Goal: Task Accomplishment & Management: Manage account settings

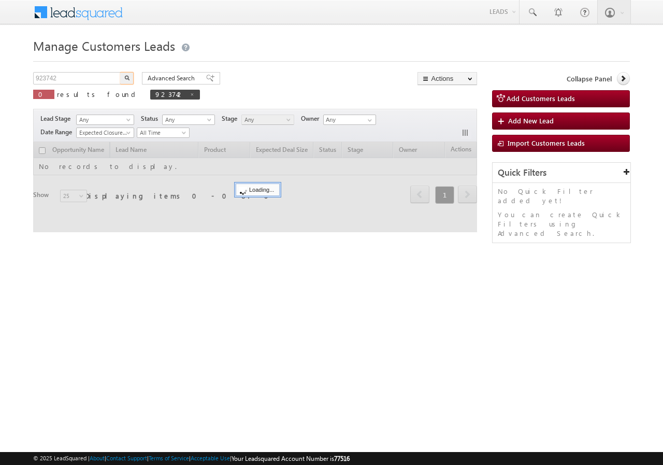
click at [78, 79] on input "923742" at bounding box center [77, 78] width 89 height 12
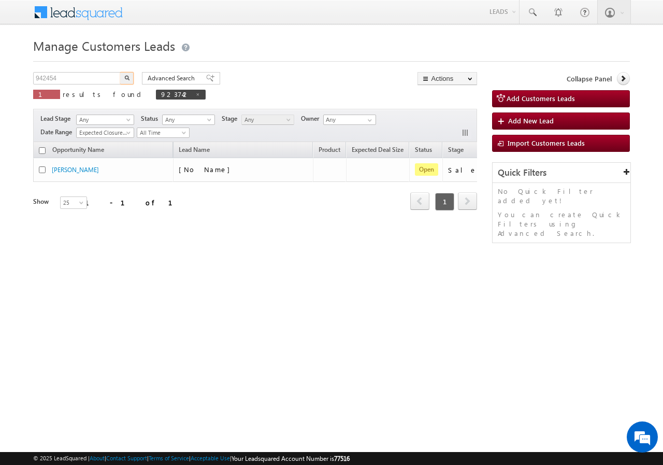
type input "942454"
click at [122, 79] on button "button" at bounding box center [126, 78] width 13 height 12
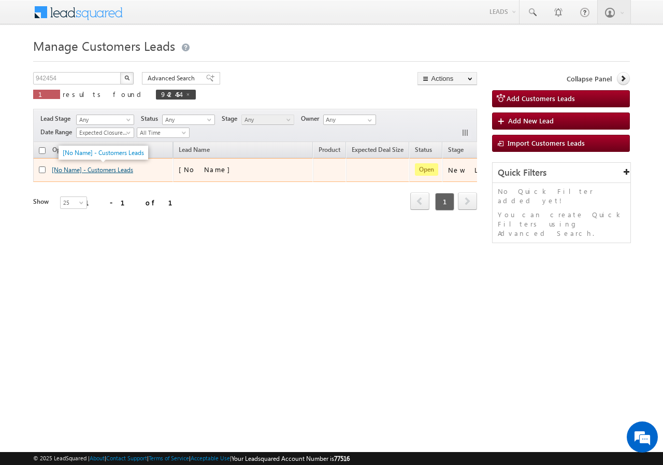
click at [73, 171] on link "[No Name] - Customers Leads" at bounding box center [92, 170] width 81 height 8
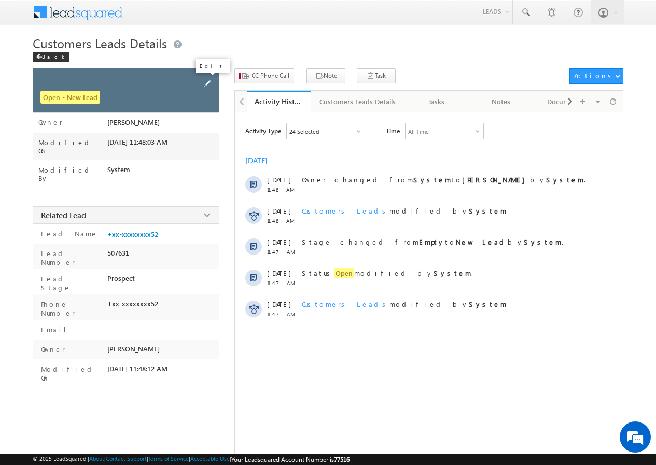
click at [209, 82] on span at bounding box center [207, 83] width 11 height 11
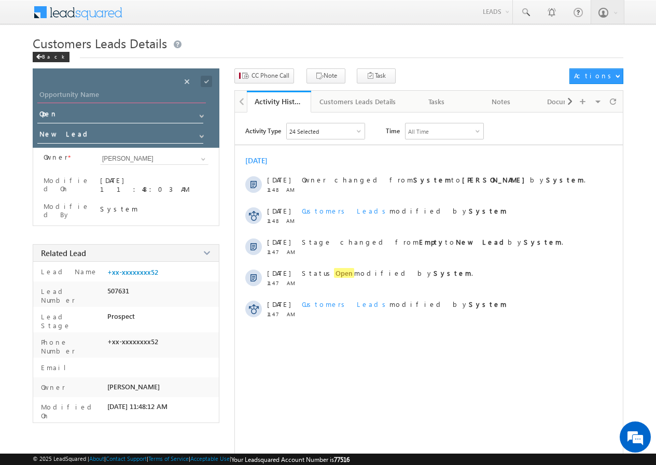
click at [109, 93] on input "Opportunity Name" at bounding box center [121, 96] width 168 height 15
paste input "[PERSON_NAME]"
type input "[PERSON_NAME]"
click at [204, 81] on span at bounding box center [206, 81] width 11 height 11
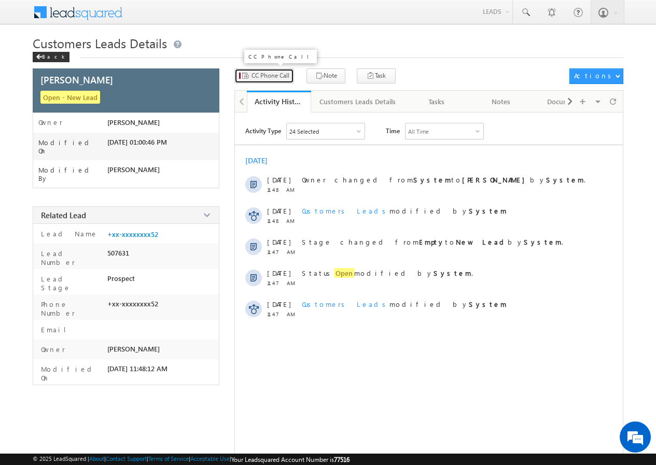
click at [265, 76] on span "CC Phone Call" at bounding box center [270, 75] width 38 height 9
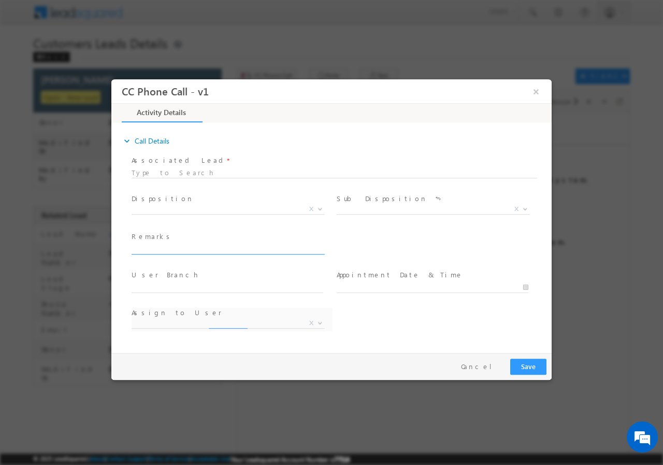
select select "lalit.singh1@sgrlimited.in"
click at [190, 209] on span "X" at bounding box center [228, 209] width 193 height 10
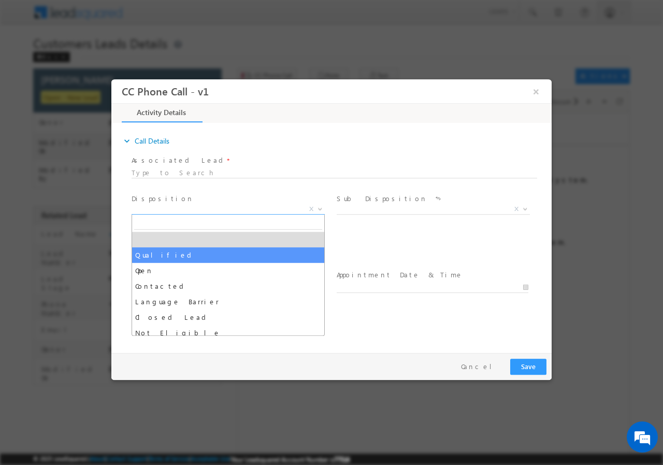
select select "Qualified"
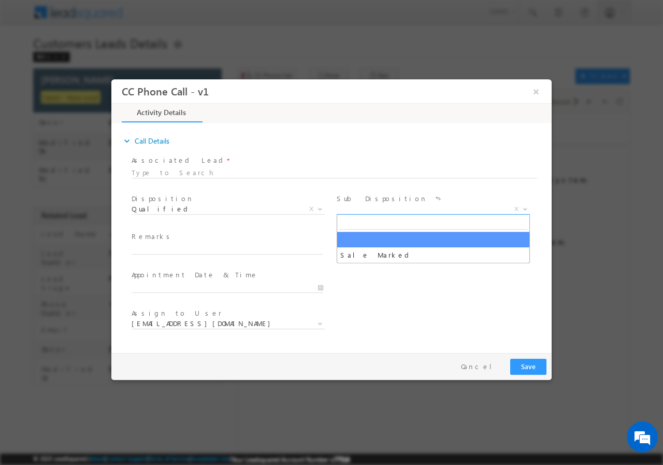
click at [361, 212] on span "X" at bounding box center [433, 209] width 193 height 10
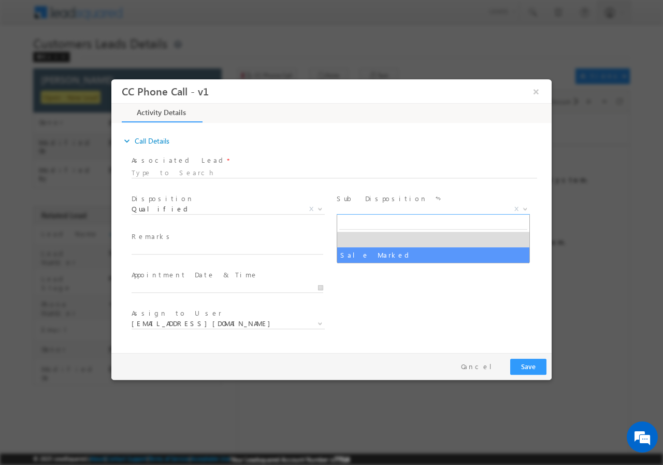
select select "Sale Marked"
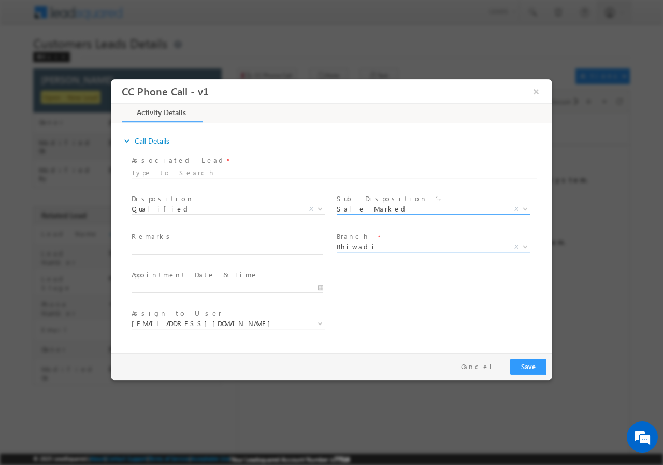
click at [353, 249] on span "Bhiwadi" at bounding box center [421, 246] width 168 height 9
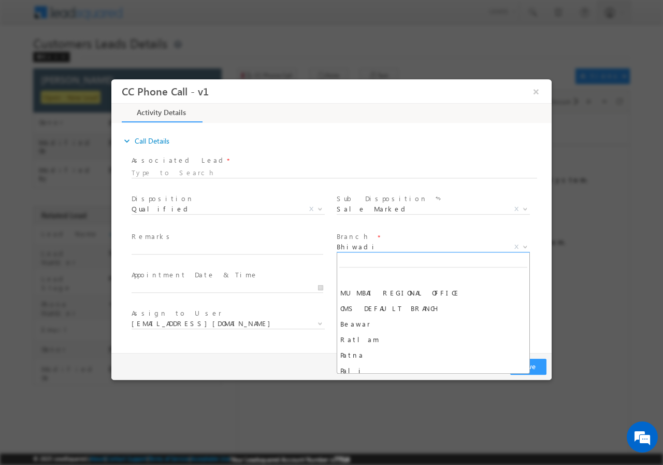
click at [353, 249] on span "Bhiwadi" at bounding box center [421, 246] width 168 height 9
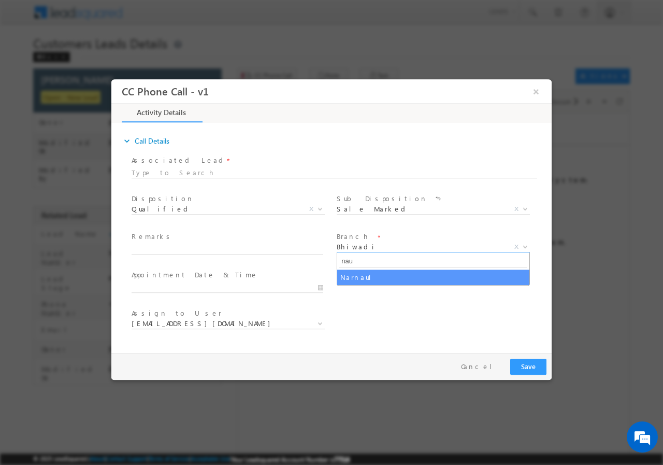
type input "nau"
select select "Narnaul"
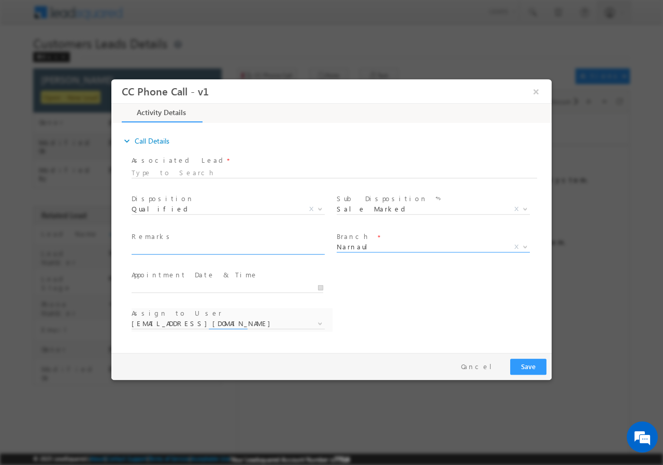
select select "jai.bhardwaj@sgrlimited.in"
click at [197, 253] on span at bounding box center [232, 249] width 201 height 11
paste input "942454//VB_Interested//VINOD SINGH//9992229652//Flat Purchase// pv-20L//loan re…"
type input "942454//VB_Interested//VINOD SINGH//9992229652//Flat Purchase// pv-20L//loan re…"
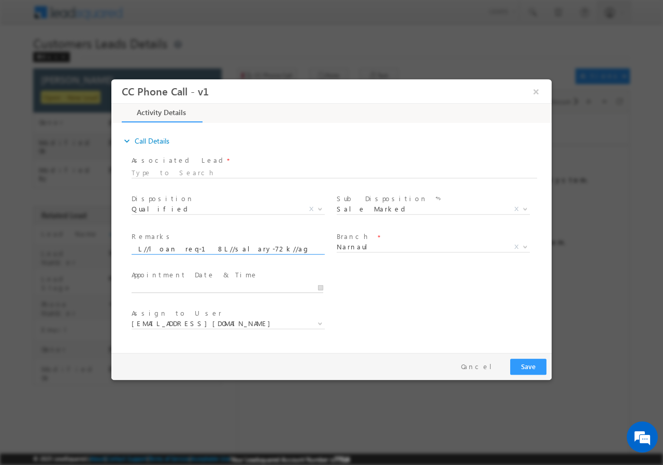
click at [319, 286] on input "text" at bounding box center [228, 287] width 192 height 10
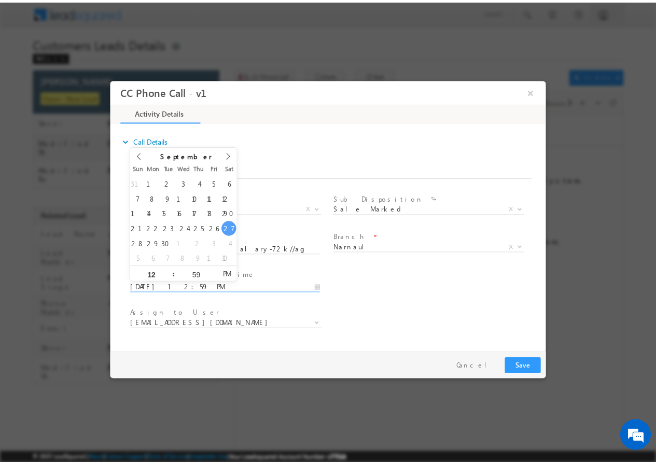
scroll to position [0, 0]
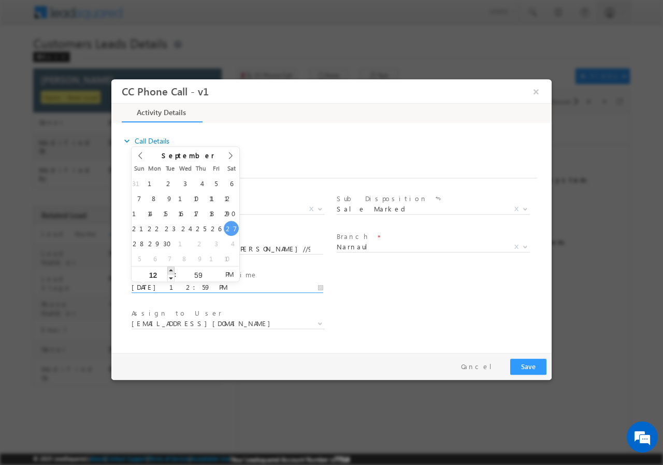
type input "09/27/2025 1:59 PM"
type input "01"
click at [172, 270] on span at bounding box center [170, 270] width 7 height 8
type input "09/27/2025 2:59 PM"
type input "02"
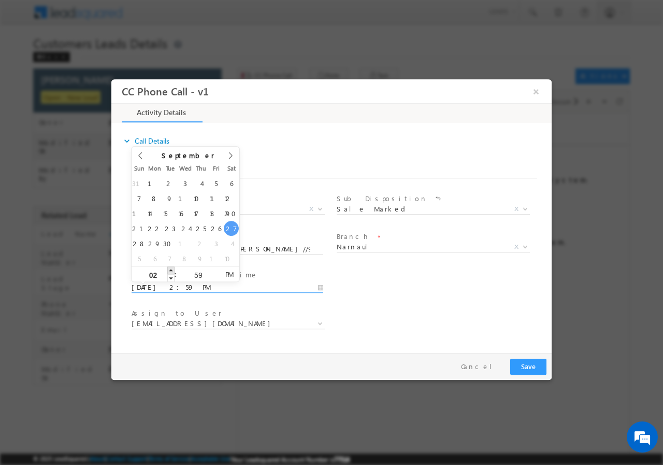
click at [172, 270] on span at bounding box center [170, 270] width 7 height 8
type input "09/27/2025 3:59 PM"
type input "03"
click at [172, 270] on span at bounding box center [170, 270] width 7 height 8
type input "09/27/2025 4:59 PM"
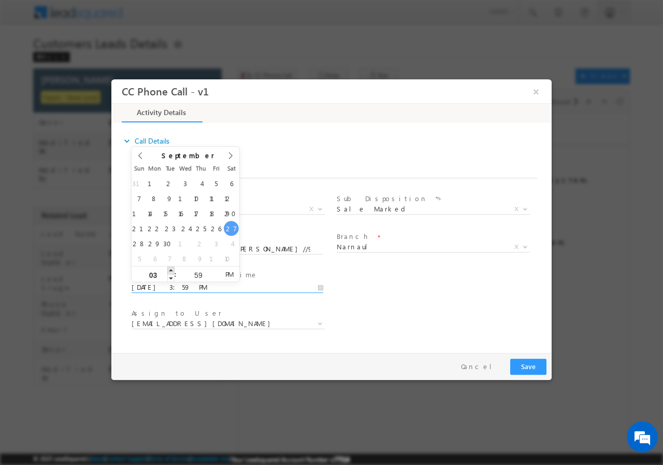
type input "04"
click at [172, 270] on span at bounding box center [170, 270] width 7 height 8
type input "09/27/2025 5:59 PM"
type input "05"
click at [172, 270] on span at bounding box center [170, 270] width 7 height 8
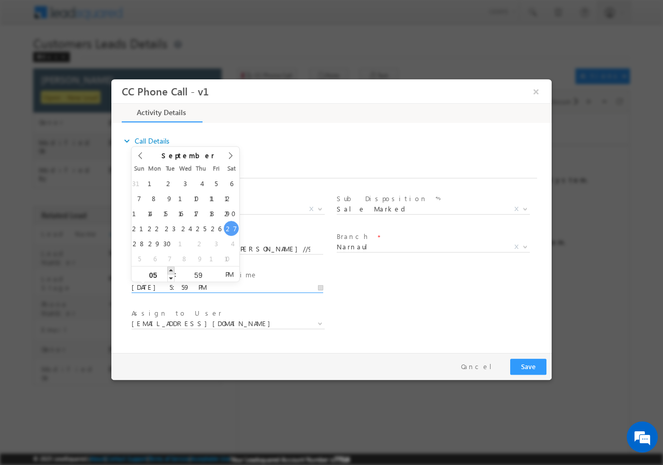
type input "09/27/2025 6:59 PM"
type input "06"
click at [172, 270] on span at bounding box center [170, 270] width 7 height 8
type input "09/27/2025 5:59 PM"
type input "05"
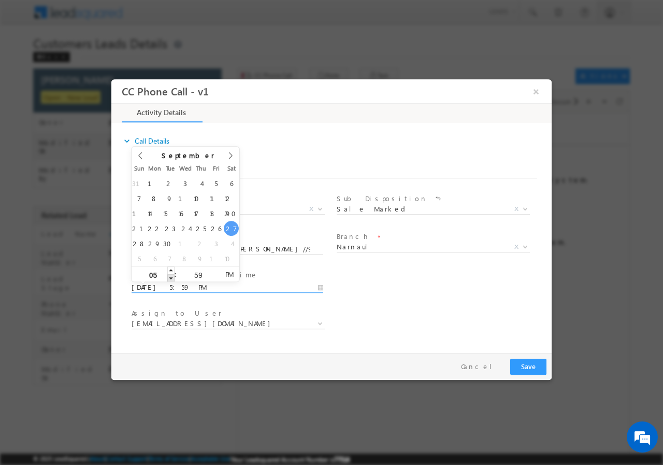
click at [173, 278] on span at bounding box center [170, 278] width 7 height 8
click at [197, 274] on input "59" at bounding box center [198, 274] width 43 height 7
type input "00"
type input "09/27/2025 5:00 PM"
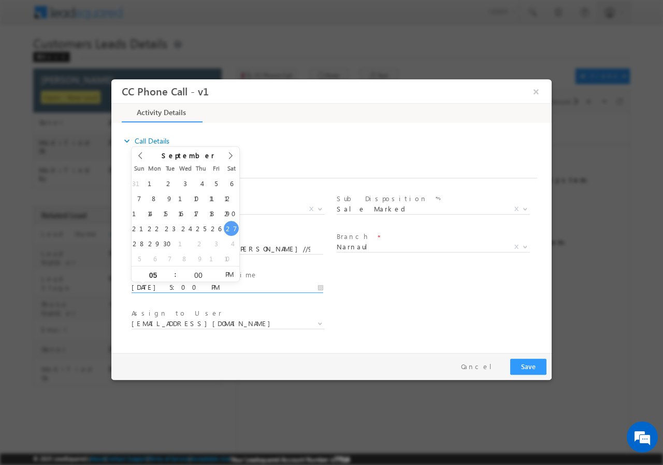
click at [386, 300] on div "User Branch * Appointment Date & Time * 09/27/2025 5:00 PM" at bounding box center [341, 286] width 422 height 38
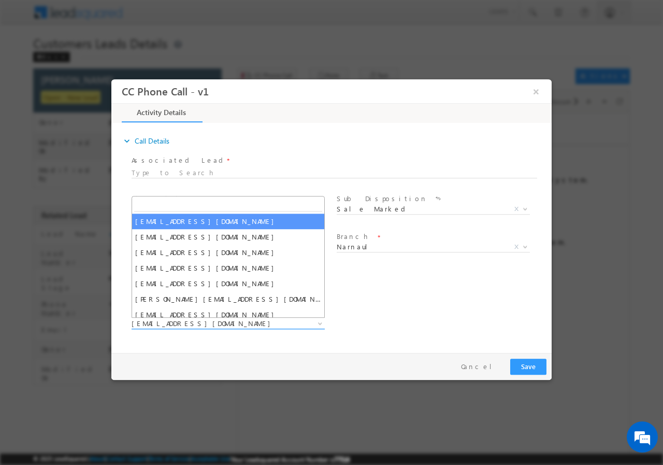
click at [175, 327] on span "jai.bhardwaj@sgrlimited.in" at bounding box center [216, 322] width 168 height 9
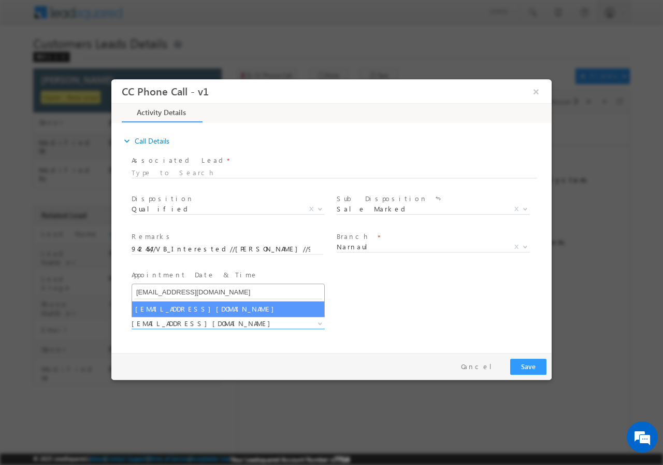
type input "jai.sharma@sgrlimited.in"
select select "jai.sharma@sgrlimited.in"
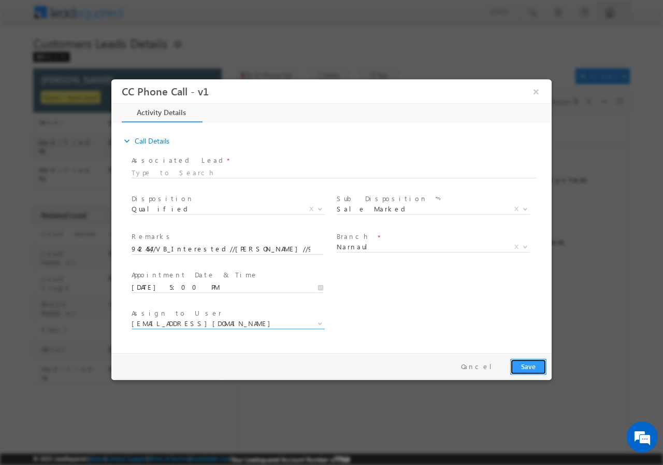
click at [525, 365] on button "Save" at bounding box center [529, 366] width 36 height 16
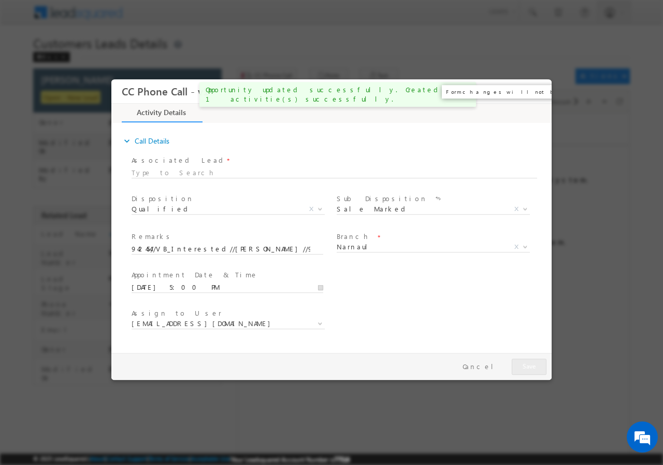
click at [538, 91] on button "×" at bounding box center [537, 90] width 18 height 19
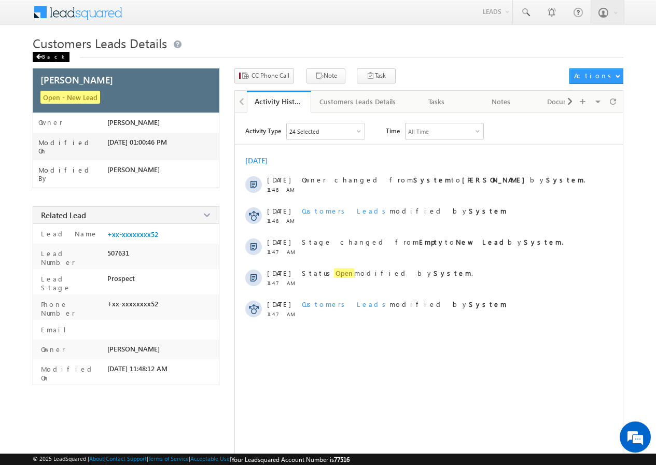
click at [44, 53] on div "Back" at bounding box center [51, 57] width 37 height 10
